Goal: Find specific page/section: Find specific page/section

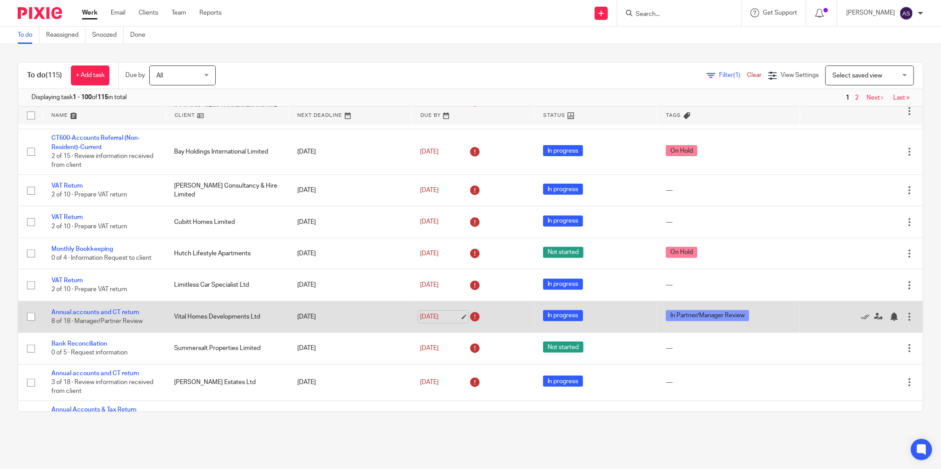
scroll to position [147, 0]
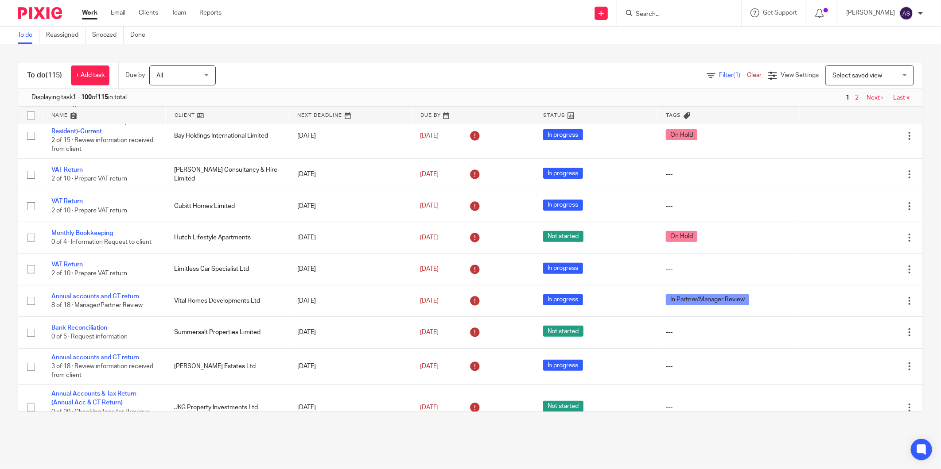
click at [665, 17] on input "Search" at bounding box center [675, 15] width 80 height 8
type input "MPM"
click at [675, 32] on link at bounding box center [708, 38] width 150 height 20
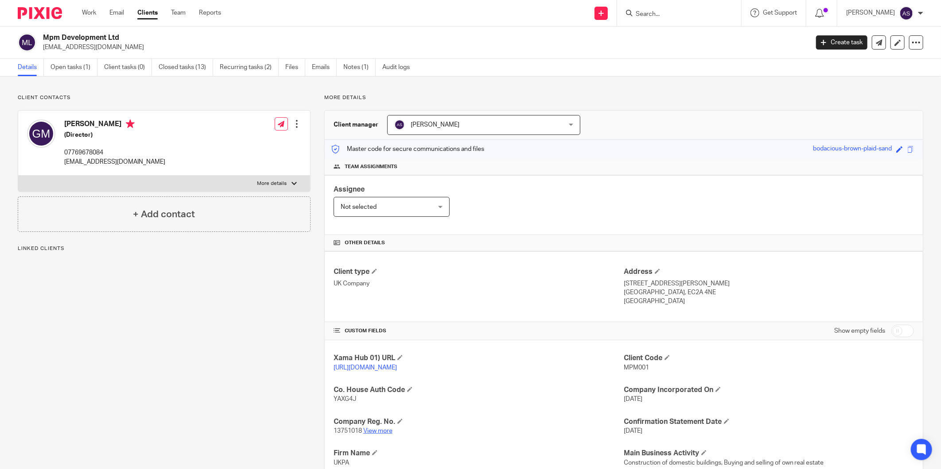
click at [371, 434] on link "View more" at bounding box center [377, 431] width 29 height 6
